Goal: Complete application form

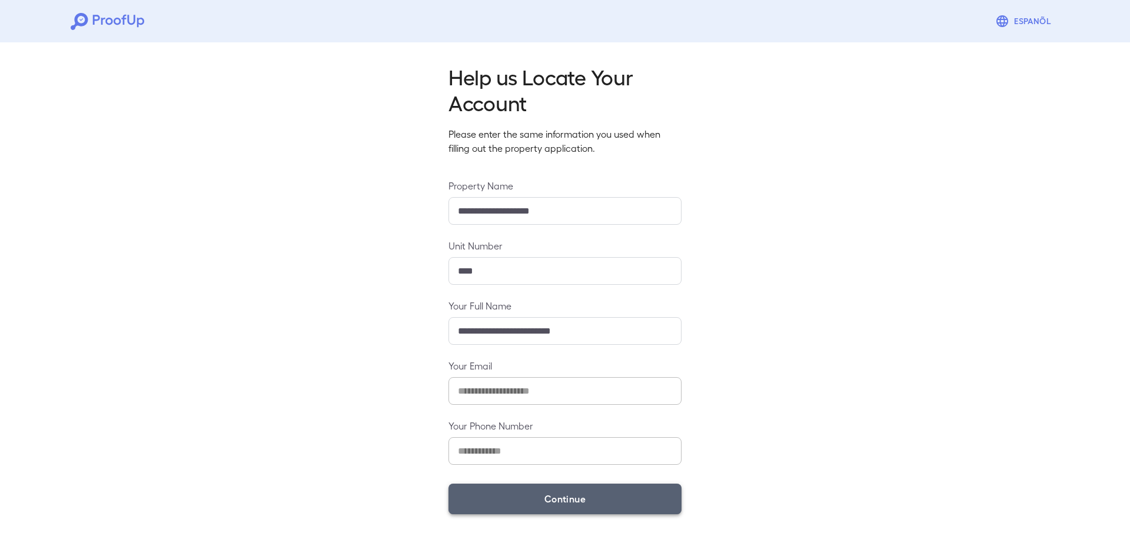
click at [597, 504] on button "Continue" at bounding box center [564, 499] width 233 height 31
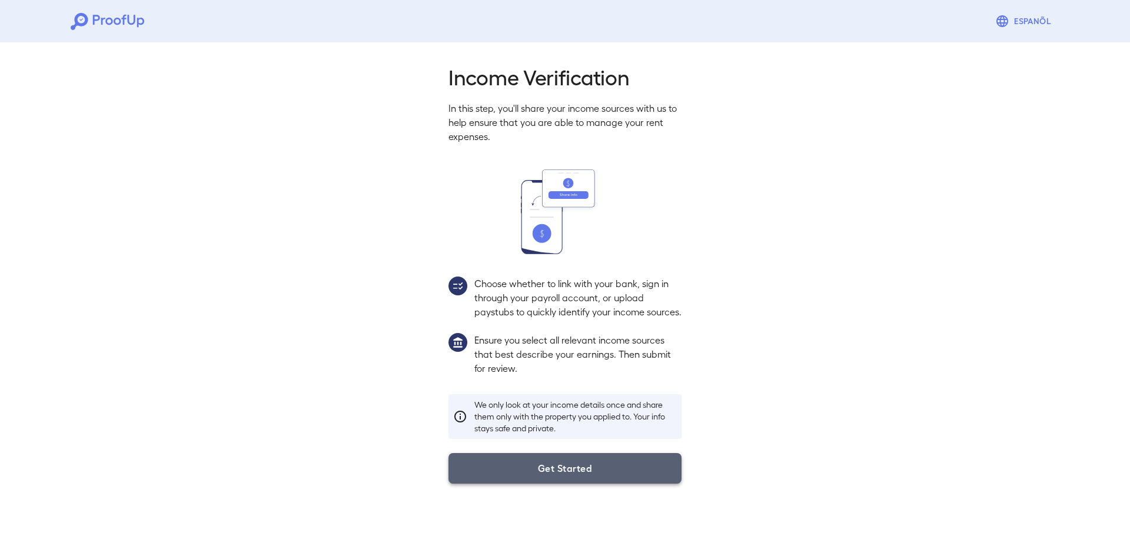
click at [569, 478] on button "Get Started" at bounding box center [564, 468] width 233 height 31
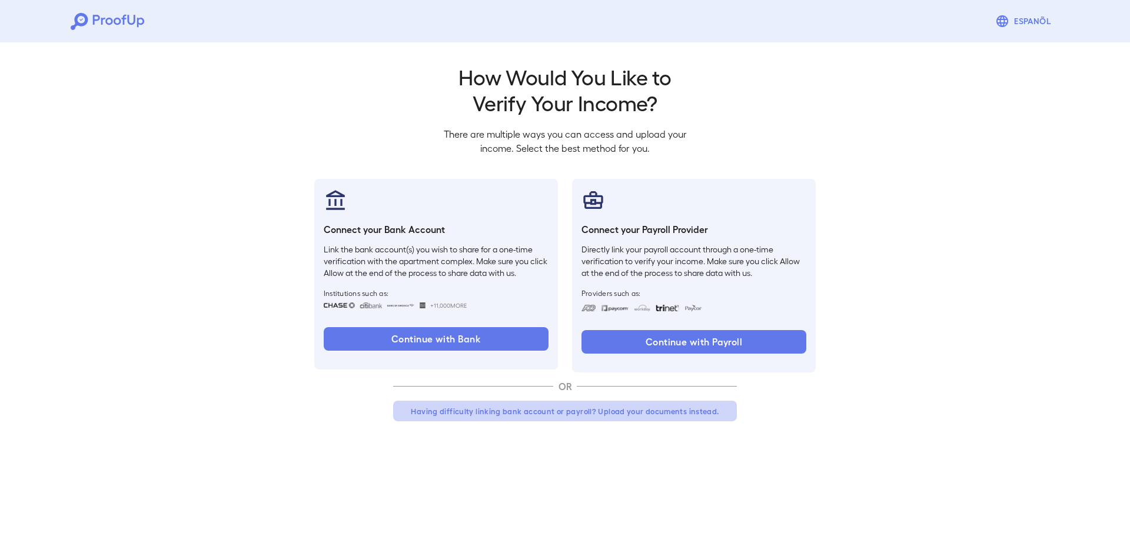
click at [546, 414] on button "Having difficulty linking bank account or payroll? Upload your documents instea…" at bounding box center [565, 411] width 344 height 21
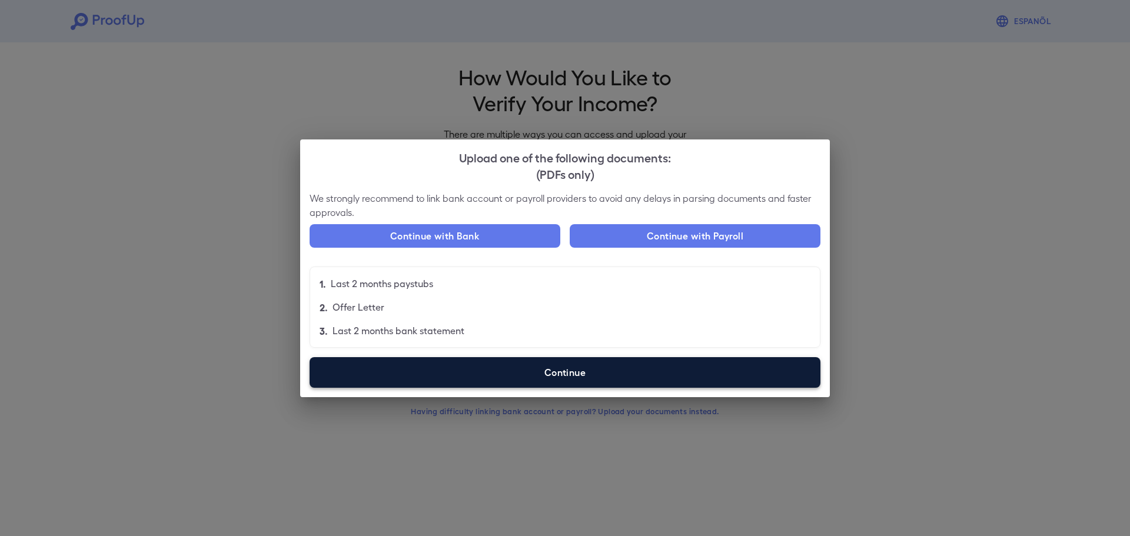
click at [570, 374] on label "Continue" at bounding box center [565, 372] width 511 height 31
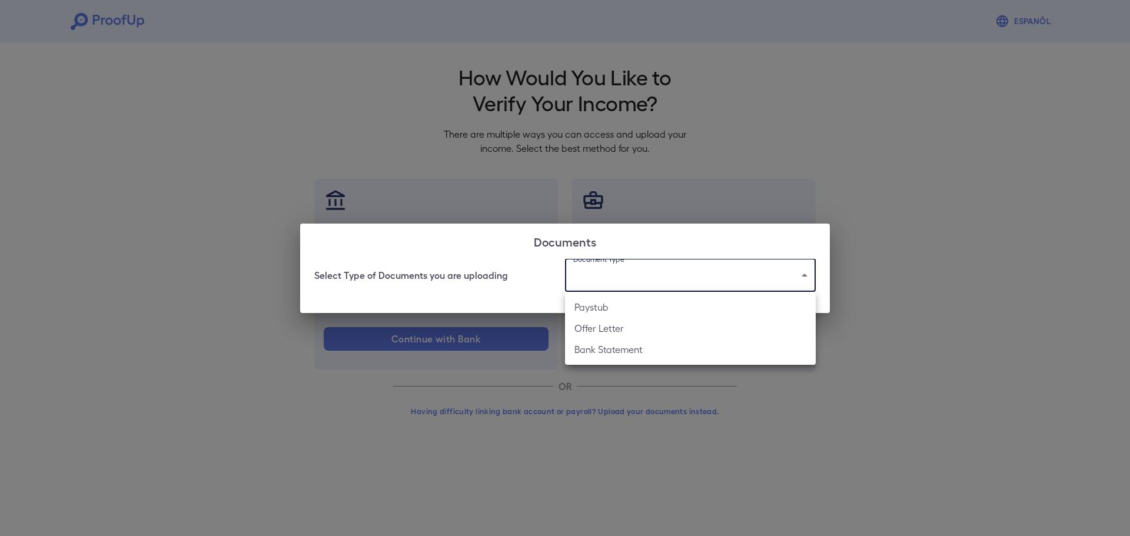
click at [623, 275] on body "Espanõl Go back How Would You Like to Verify Your Income? There are multiple wa…" at bounding box center [565, 225] width 1130 height 450
click at [624, 343] on li "Bank Statement" at bounding box center [690, 349] width 251 height 21
type input "**********"
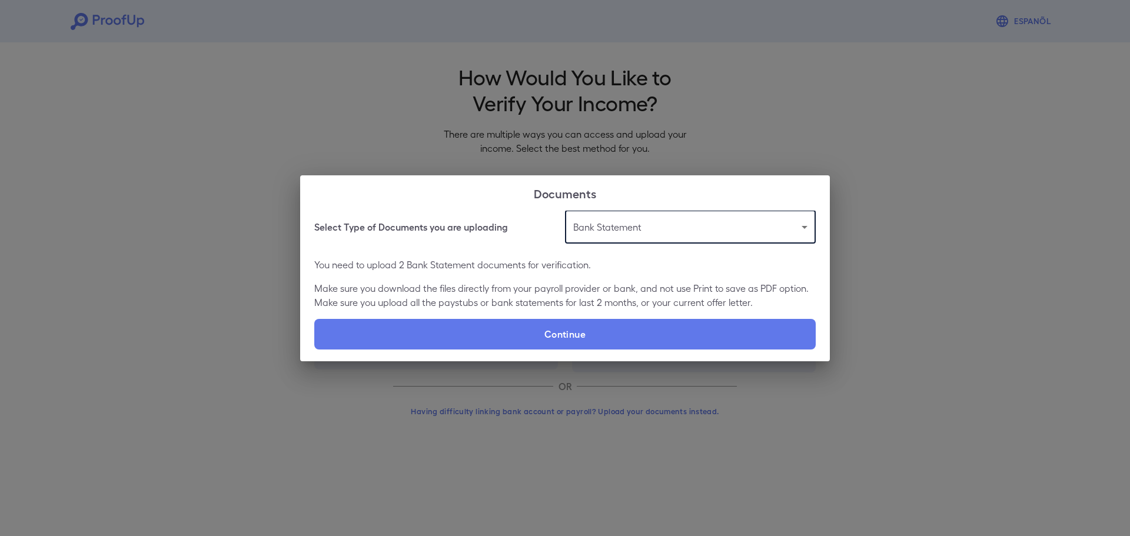
click at [514, 269] on p "You need to upload 2 Bank Statement documents for verification." at bounding box center [564, 265] width 501 height 14
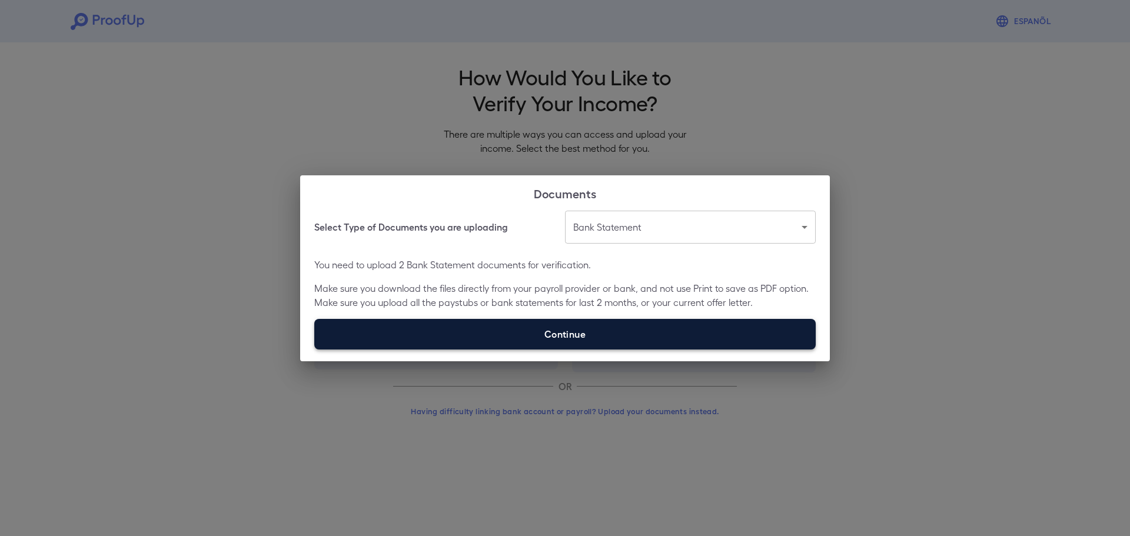
click at [564, 336] on label "Continue" at bounding box center [564, 334] width 501 height 31
click at [315, 349] on input "Continue" at bounding box center [314, 349] width 1 height 1
type input "**********"
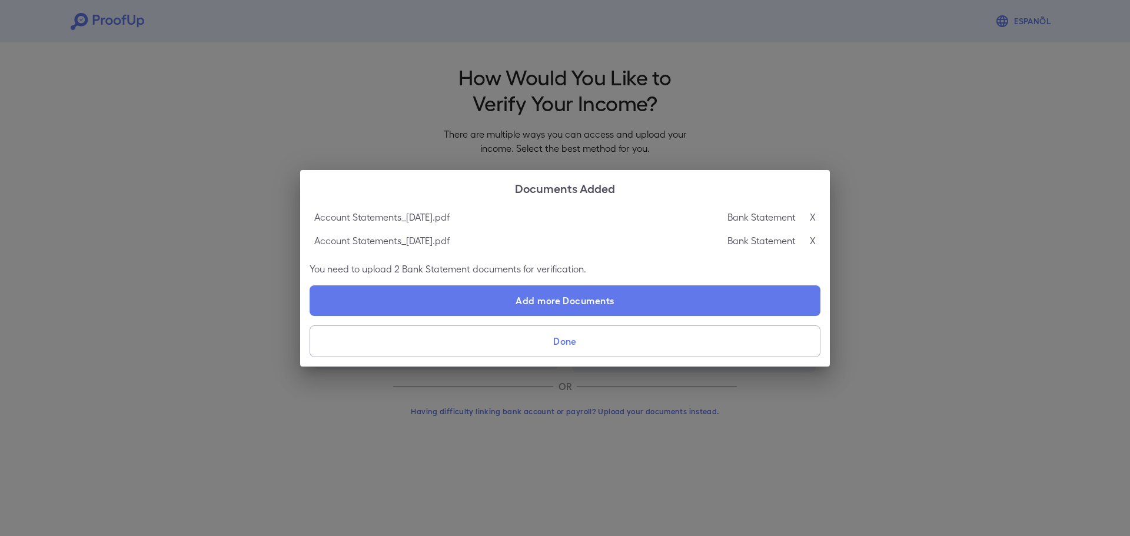
click at [243, 138] on div "Documents Added Account Statements_[DATE].pdf Bank Statement X Account Statemen…" at bounding box center [565, 268] width 1130 height 536
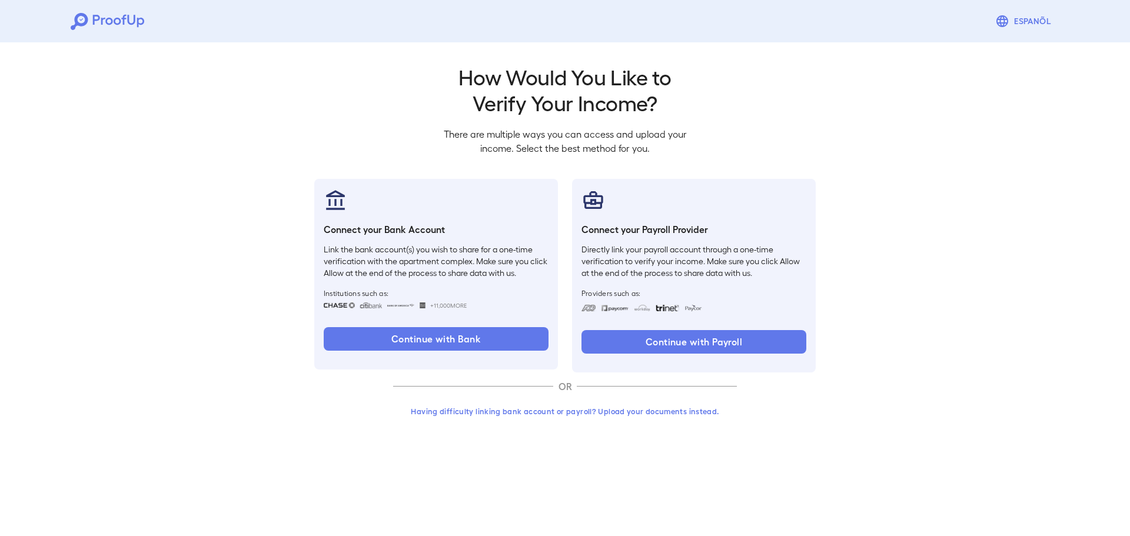
click at [518, 413] on button "Having difficulty linking bank account or payroll? Upload your documents instea…" at bounding box center [565, 411] width 344 height 21
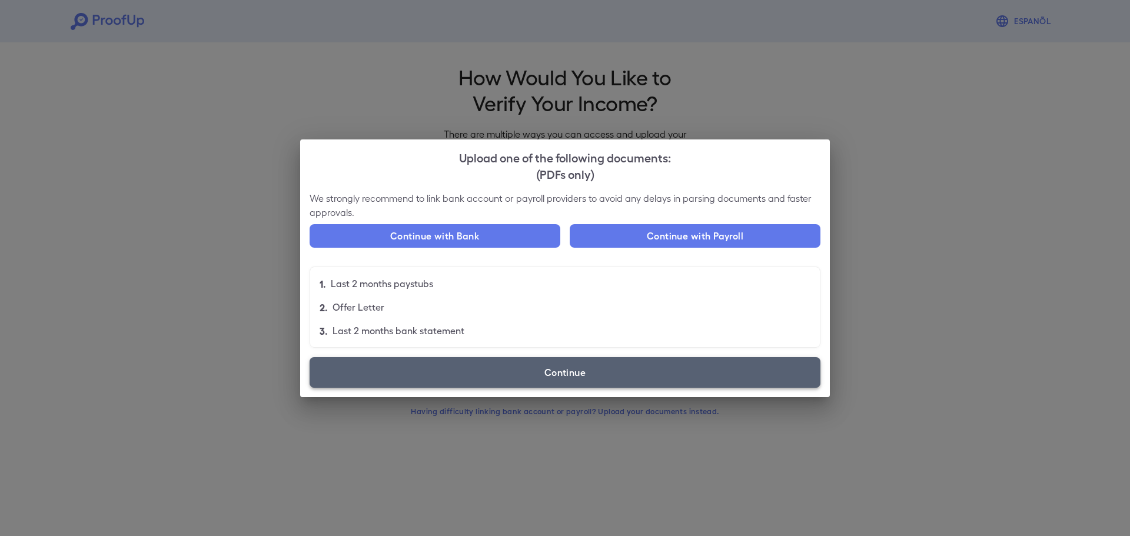
click at [494, 377] on label "Continue" at bounding box center [565, 372] width 511 height 31
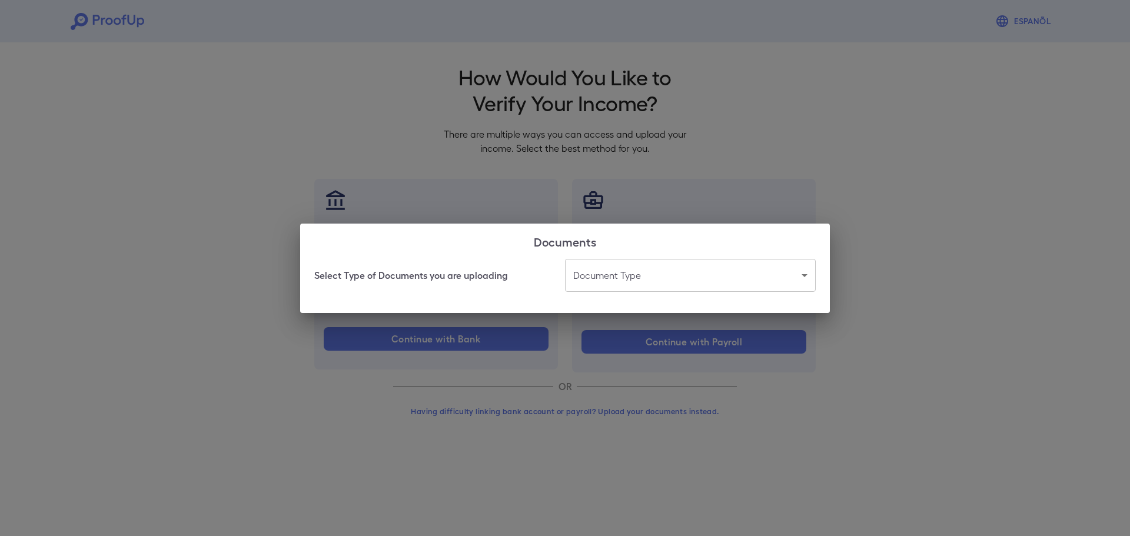
click at [623, 277] on body "Espanõl Go back How Would You Like to Verify Your Income? There are multiple wa…" at bounding box center [565, 225] width 1130 height 450
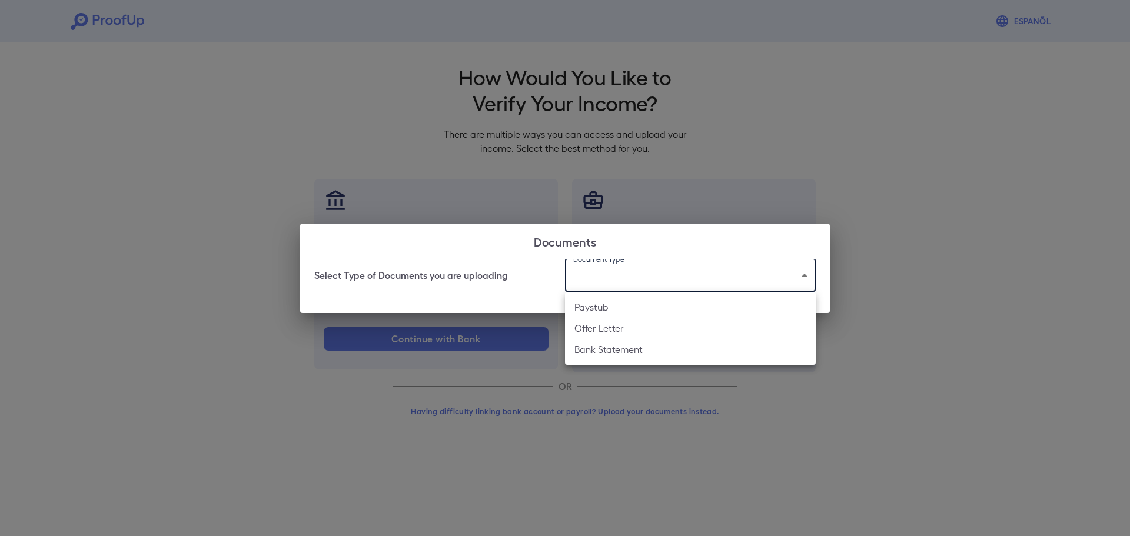
click at [615, 344] on li "Bank Statement" at bounding box center [690, 349] width 251 height 21
type input "**********"
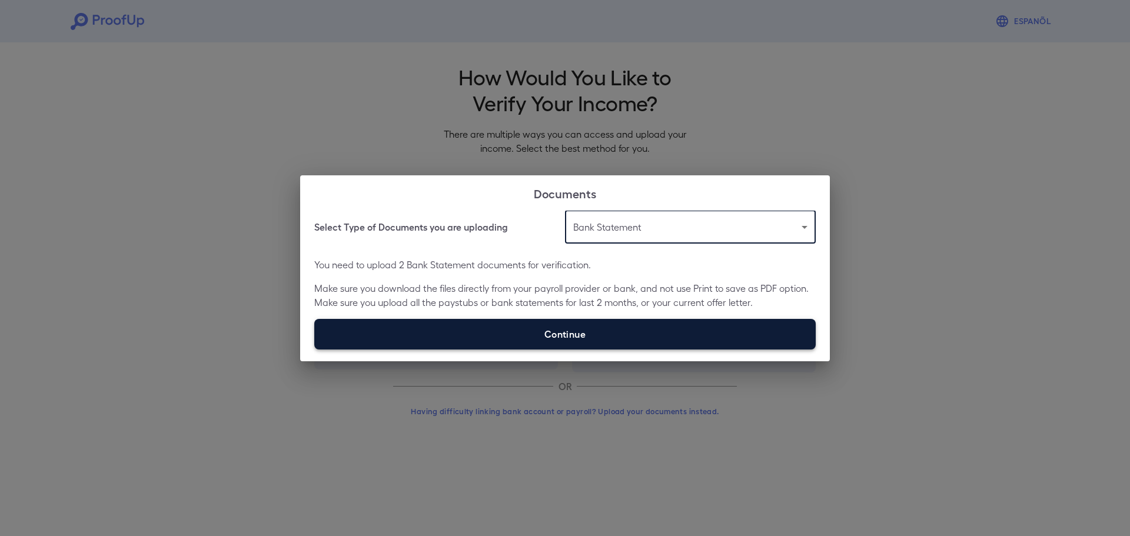
click at [567, 334] on label "Continue" at bounding box center [564, 334] width 501 height 31
click at [315, 349] on input "Continue" at bounding box center [314, 349] width 1 height 1
type input "**********"
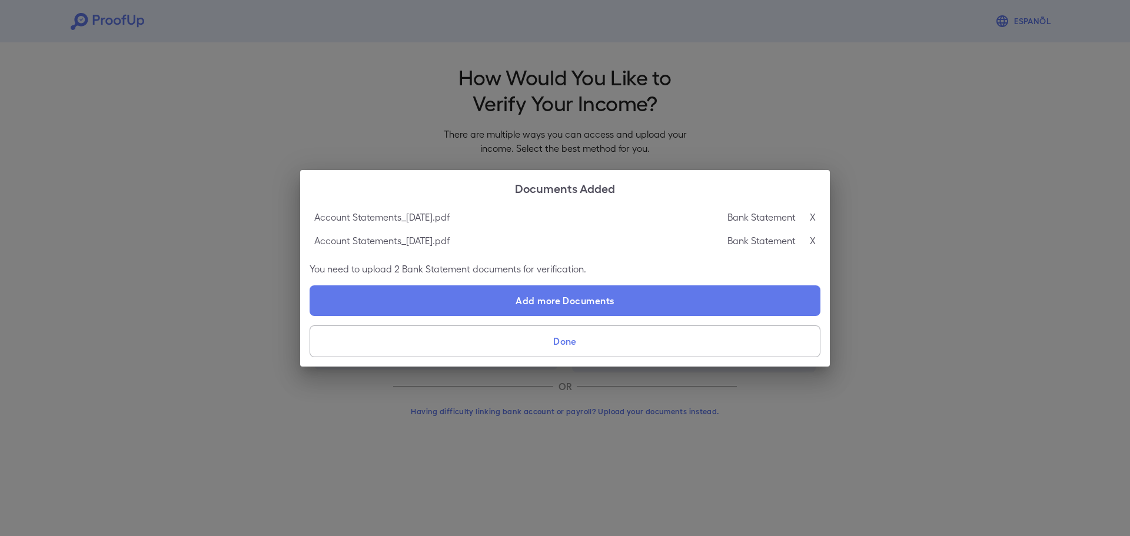
click at [568, 343] on button "Done" at bounding box center [565, 341] width 511 height 32
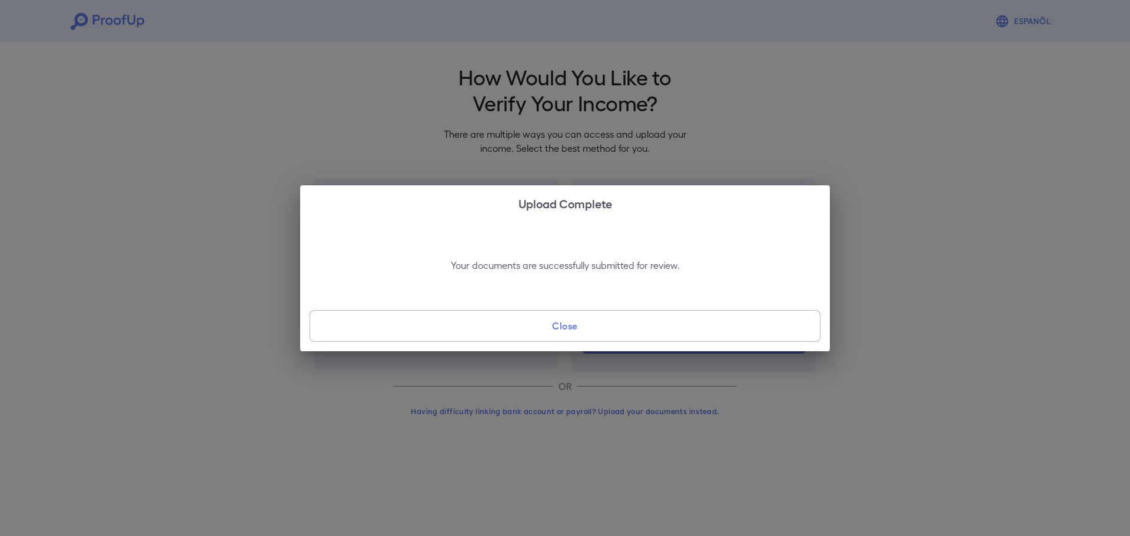
click at [570, 321] on button "Close" at bounding box center [565, 326] width 511 height 32
